Goal: Transaction & Acquisition: Subscribe to service/newsletter

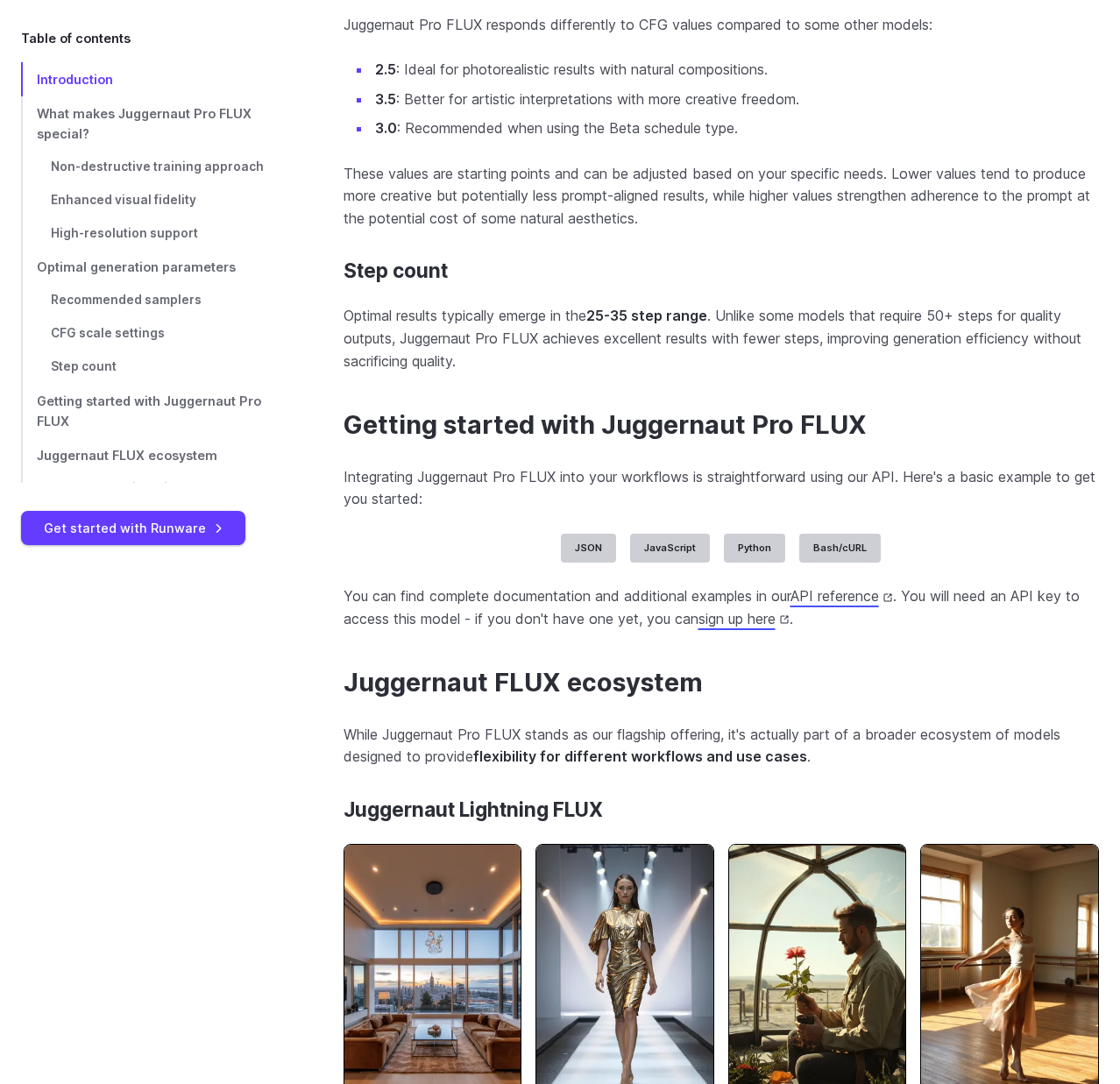
scroll to position [4883, 0]
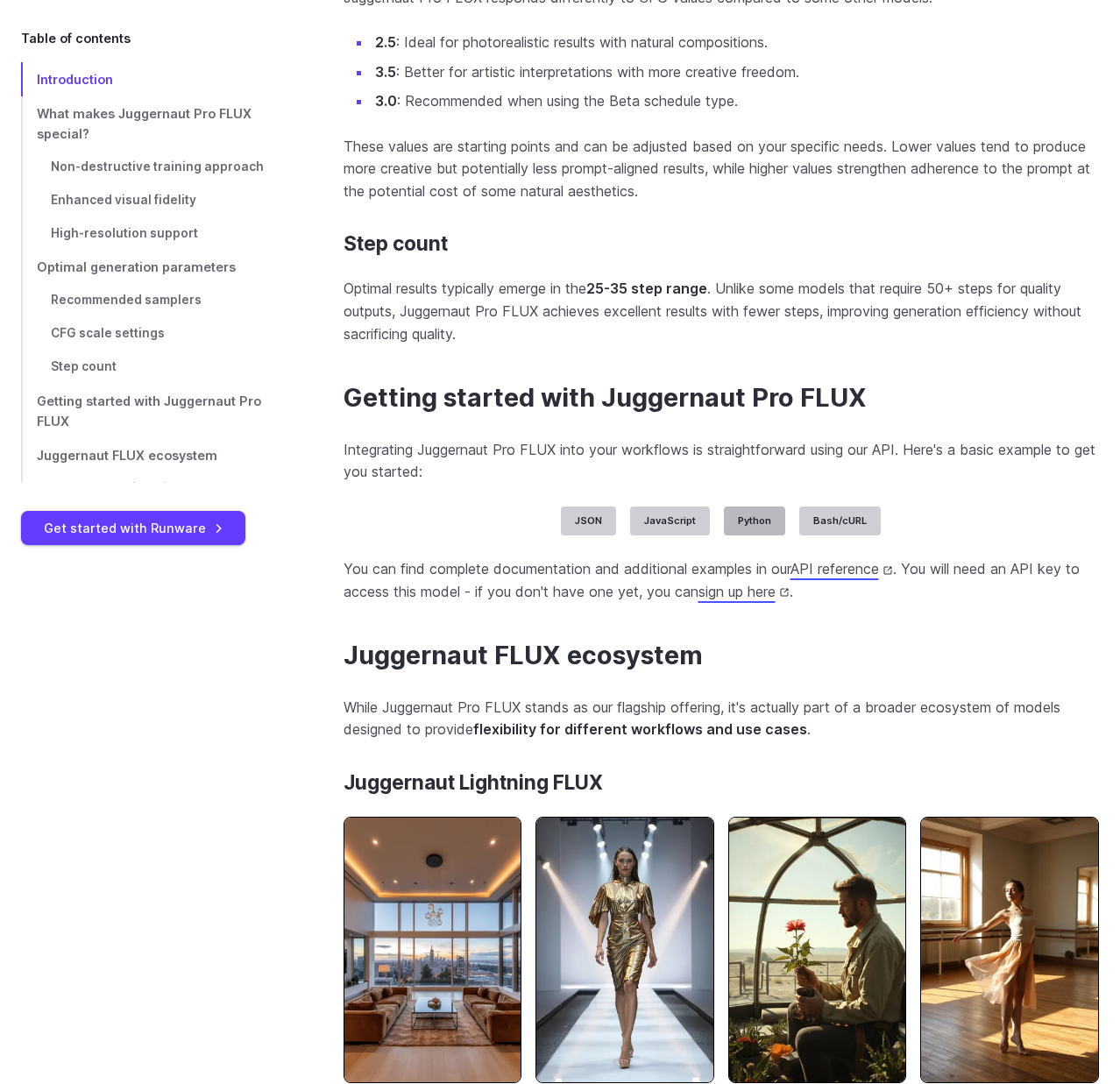
click at [731, 511] on label "Python" at bounding box center [754, 521] width 61 height 30
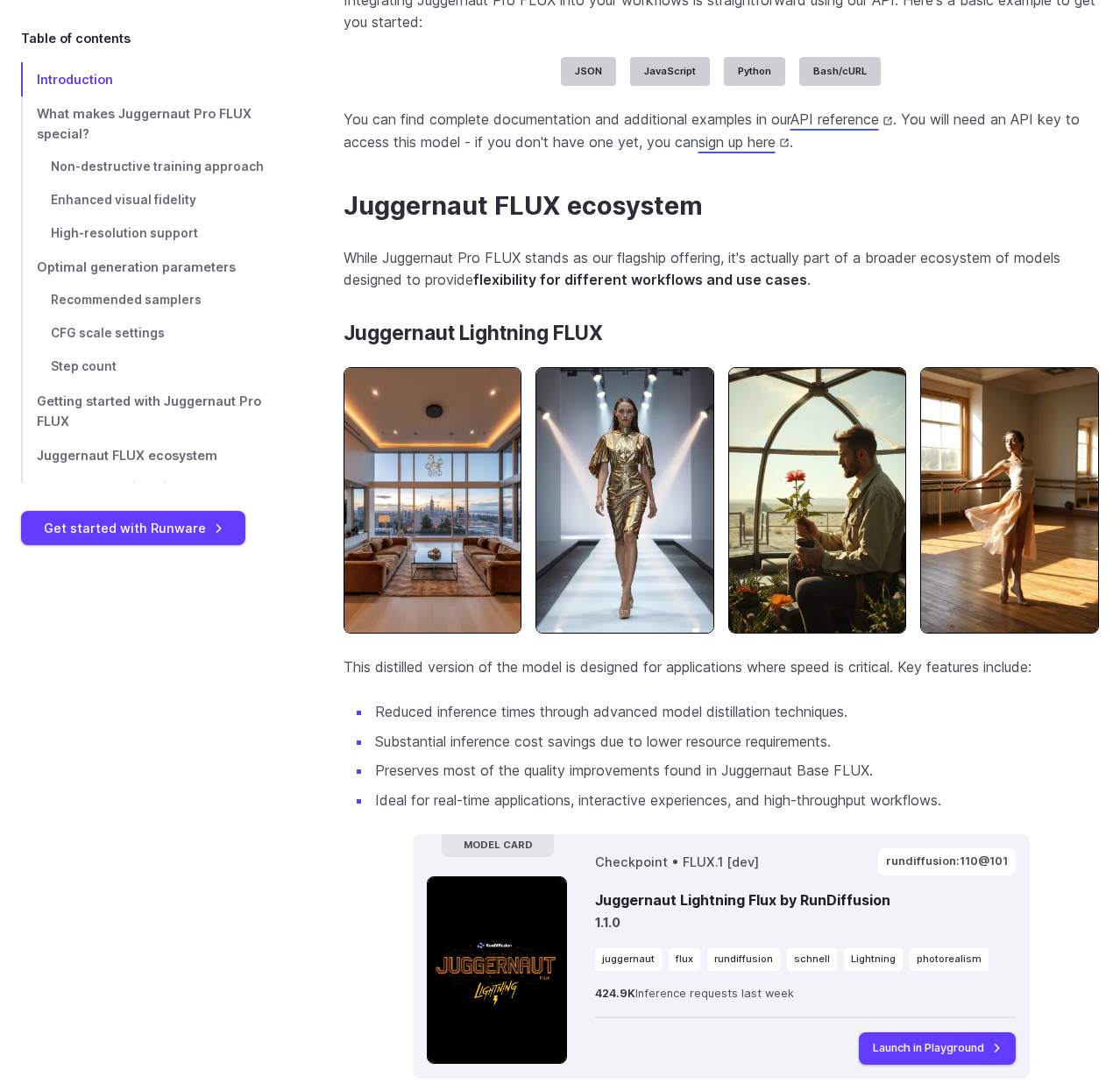
scroll to position [5330, 0]
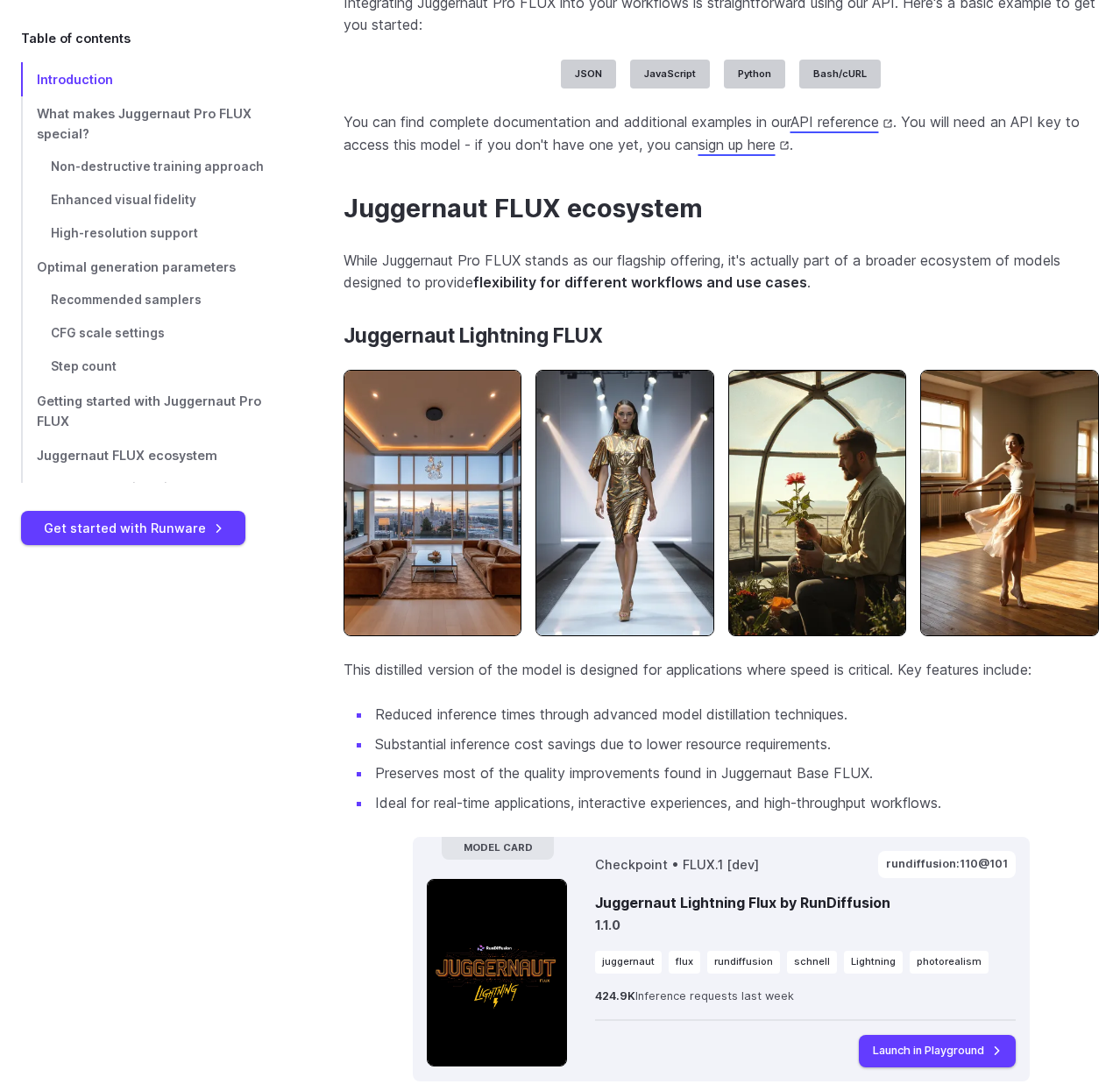
click at [0, 0] on span "async" at bounding box center [0, 0] width 0 height 0
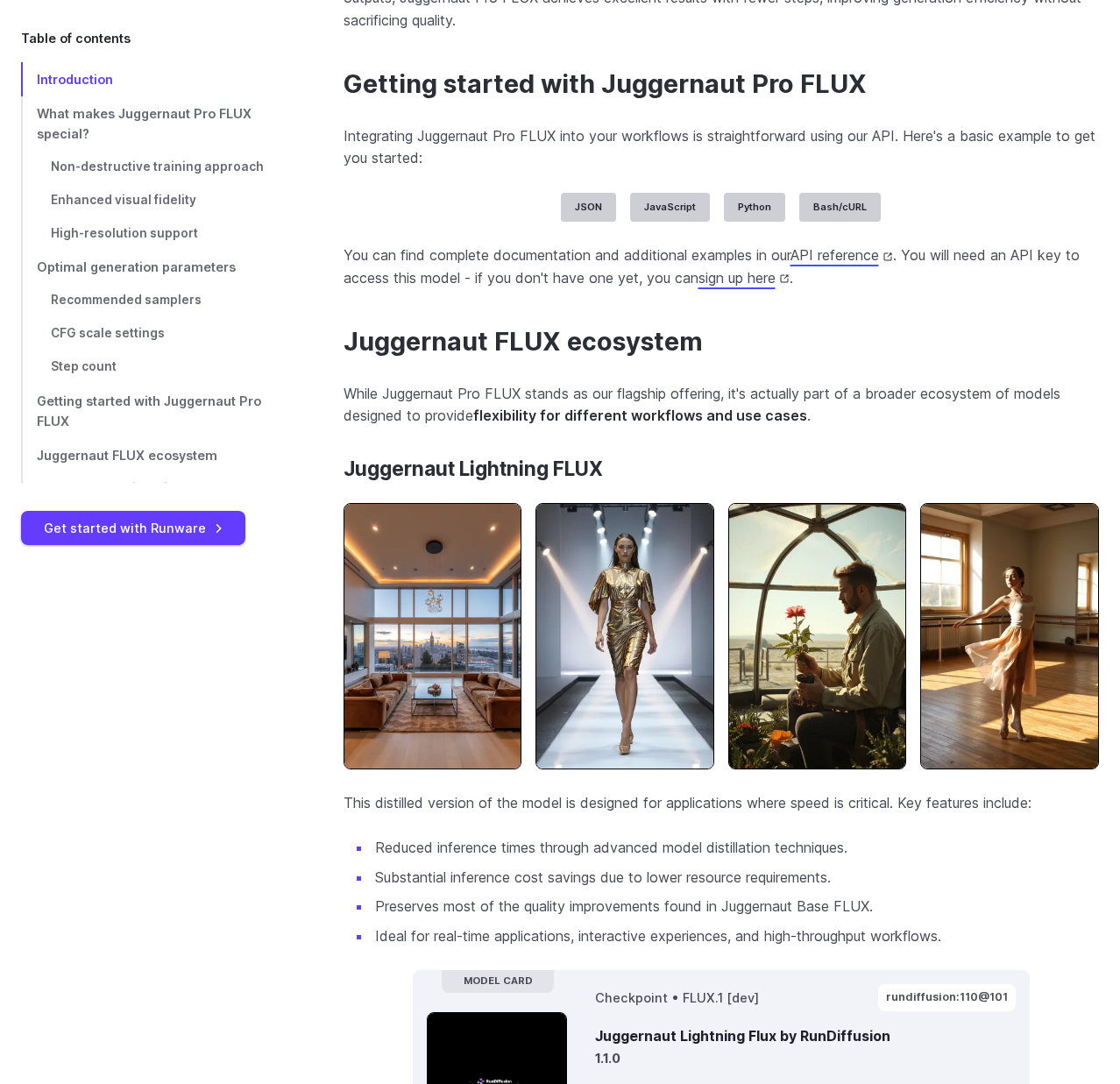
scroll to position [5152, 0]
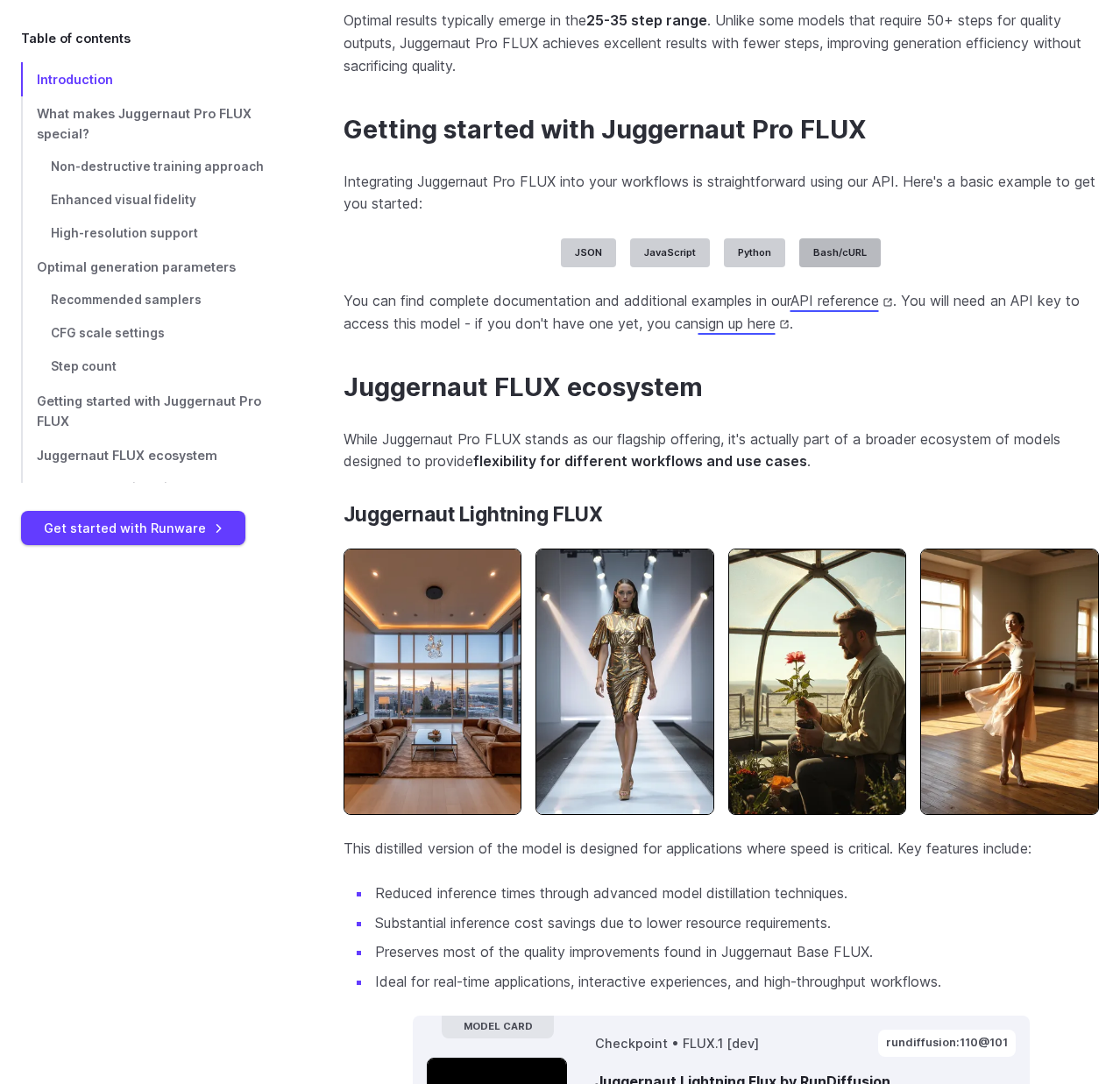
click at [842, 241] on label "Bash/cURL" at bounding box center [840, 253] width 81 height 30
click at [787, 255] on div "JSON [ { "taskType" : "imageInference" , "taskUUID" : "f47ac10b-58cc-4372-a567-…" at bounding box center [722, 253] width 757 height 30
click at [764, 249] on label "Python" at bounding box center [754, 253] width 61 height 30
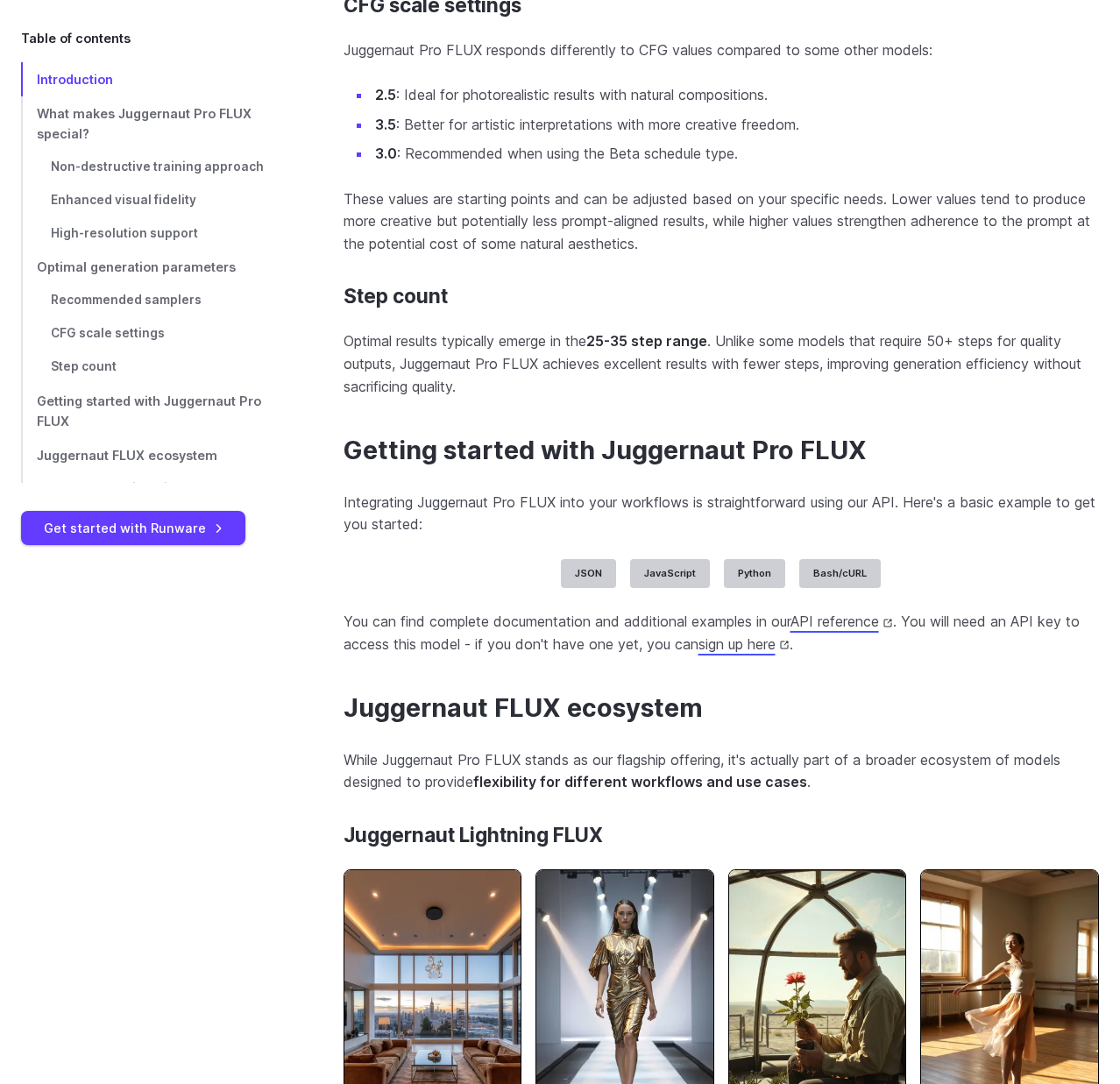
scroll to position [4793, 0]
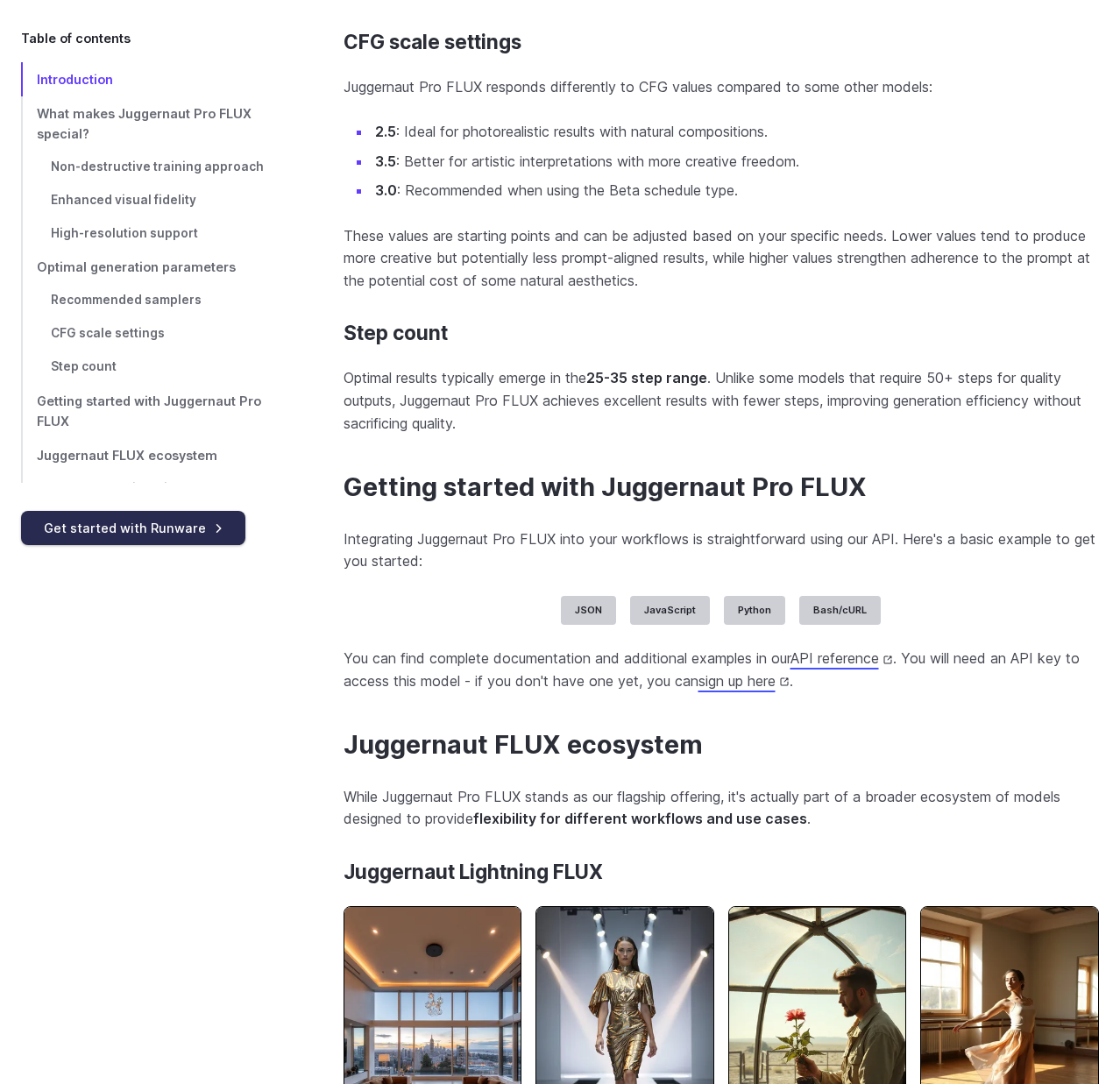
click at [207, 529] on link "Get started with Runware" at bounding box center [134, 528] width 225 height 34
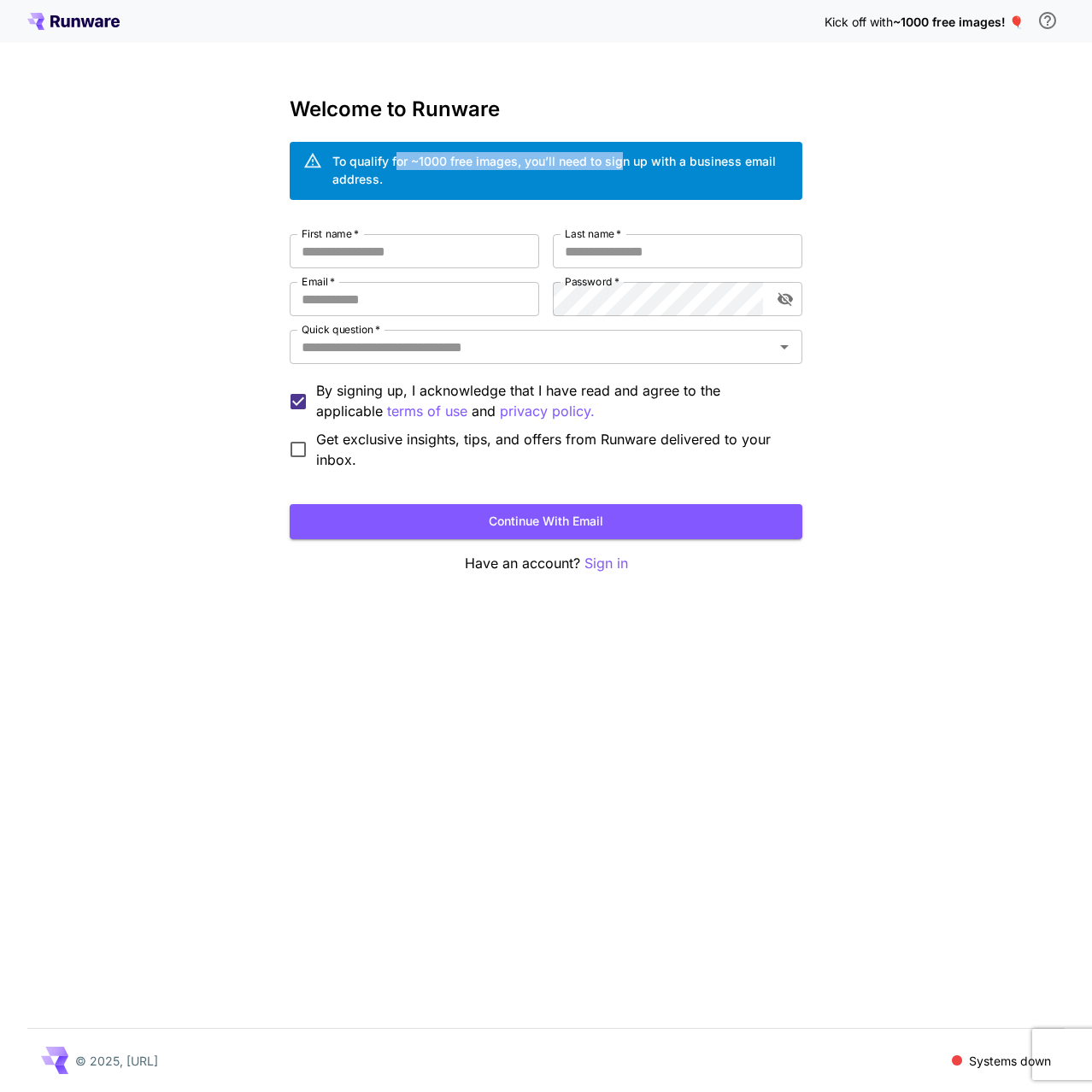
drag, startPoint x: 400, startPoint y: 157, endPoint x: 623, endPoint y: 166, distance: 223.2
click at [623, 166] on div "To qualify for ~1000 free images, you’ll need to sign up with a business email …" at bounding box center [560, 170] width 456 height 36
click at [622, 167] on div "To qualify for ~1000 free images, you’ll need to sign up with a business email …" at bounding box center [560, 170] width 456 height 36
click at [589, 187] on div "To qualify for ~1000 free images, you’ll need to sign up with a business email …" at bounding box center [560, 170] width 456 height 36
